Goal: Task Accomplishment & Management: Manage account settings

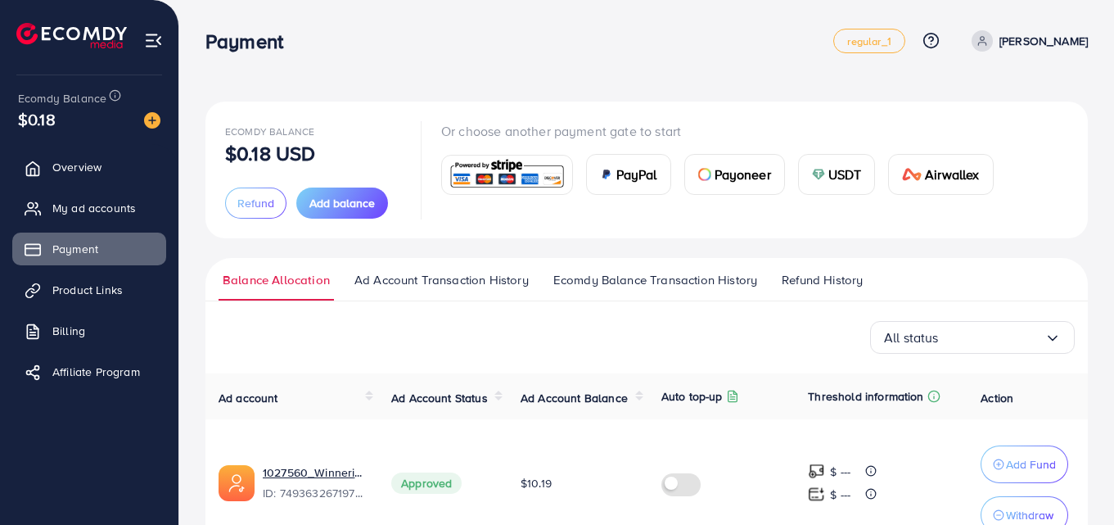
scroll to position [92, 0]
